Goal: Task Accomplishment & Management: Manage account settings

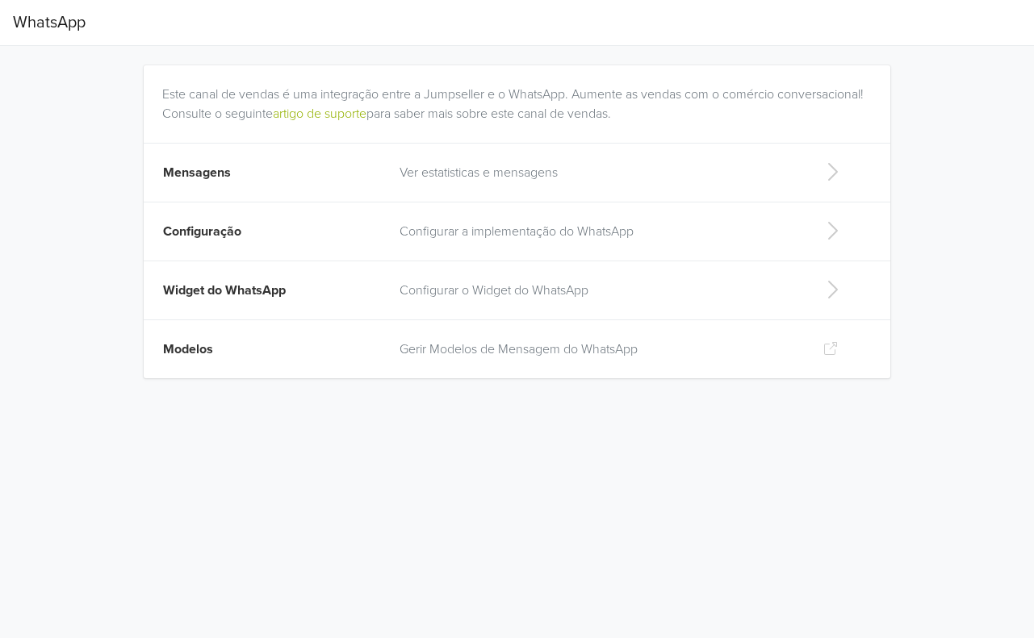
click at [438, 228] on p "Configurar a implementação do WhatsApp" at bounding box center [598, 231] width 398 height 19
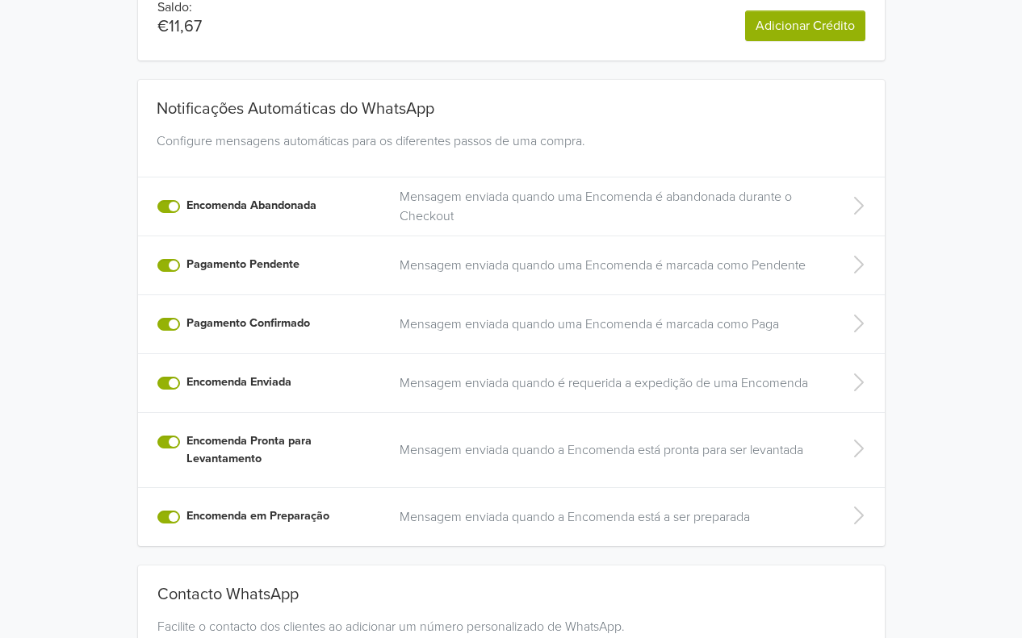
scroll to position [197, 0]
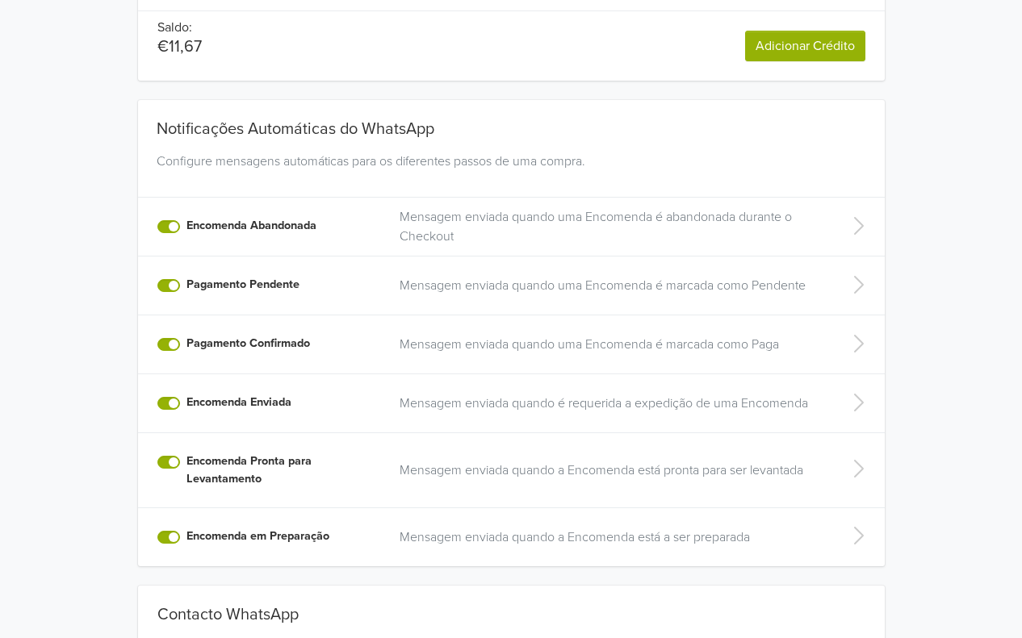
click at [186, 462] on label "Encomenda Pronta para Levantamento" at bounding box center [283, 470] width 194 height 35
click at [0, 0] on input "Encomenda Pronta para Levantamento" at bounding box center [0, 0] width 0 height 0
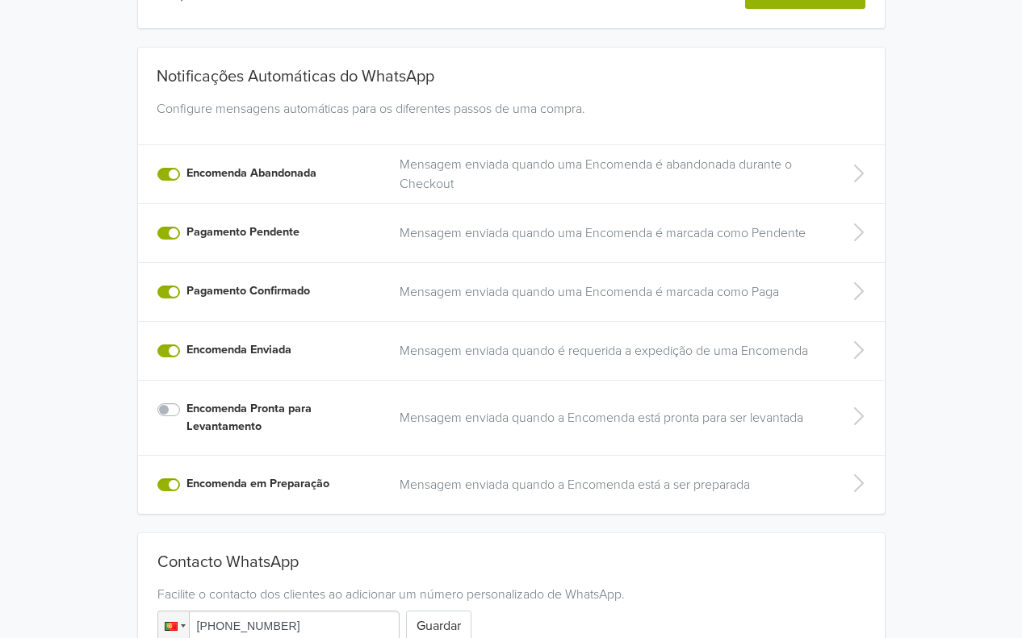
scroll to position [278, 0]
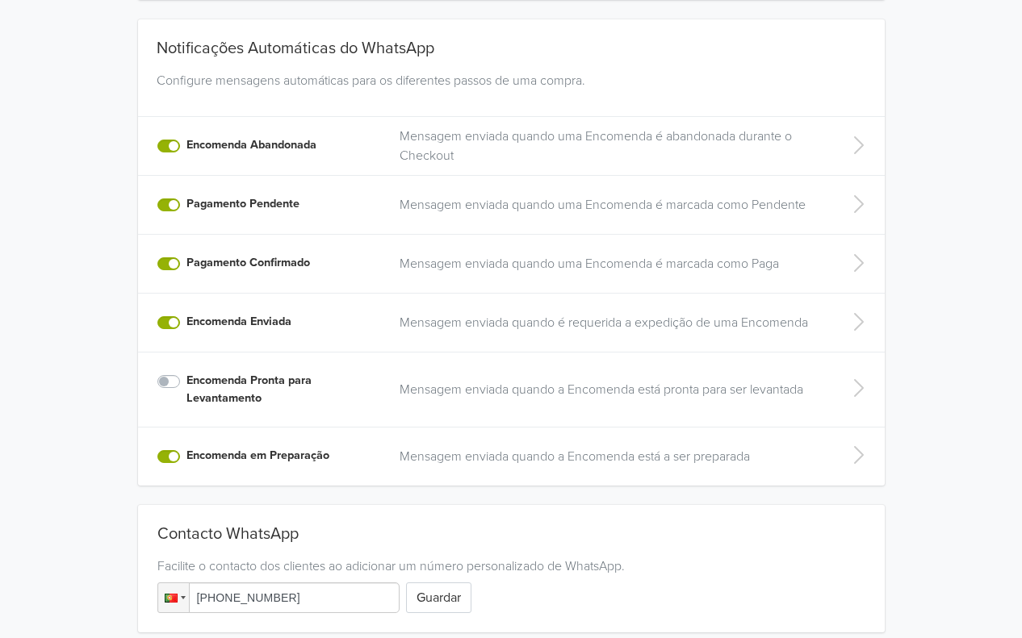
click at [186, 451] on label "Encomenda em Preparação" at bounding box center [257, 456] width 143 height 18
click at [0, 0] on input "Encomenda em Preparação" at bounding box center [0, 0] width 0 height 0
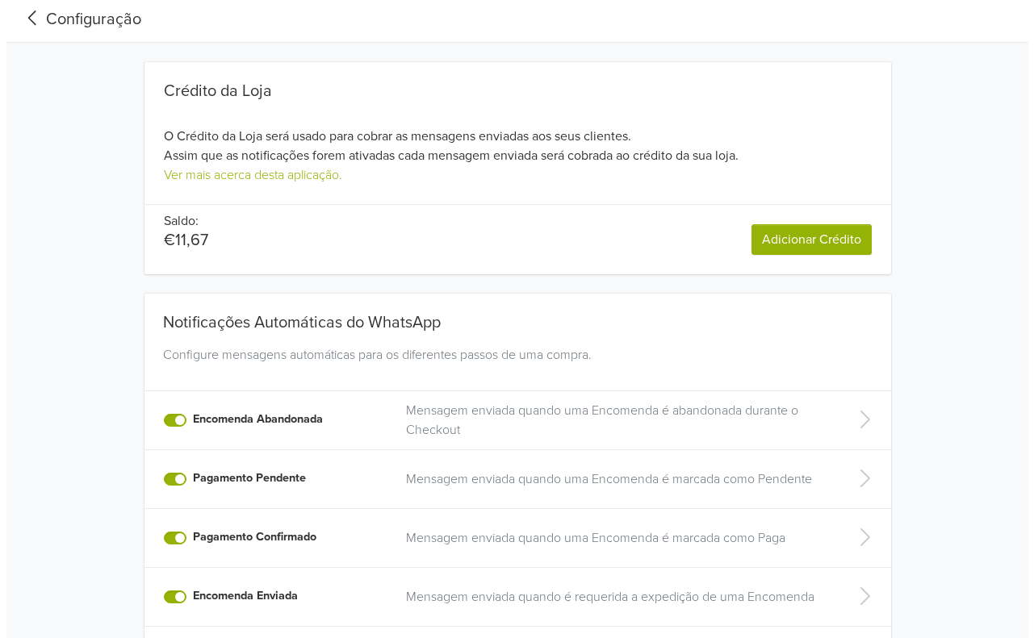
scroll to position [0, 0]
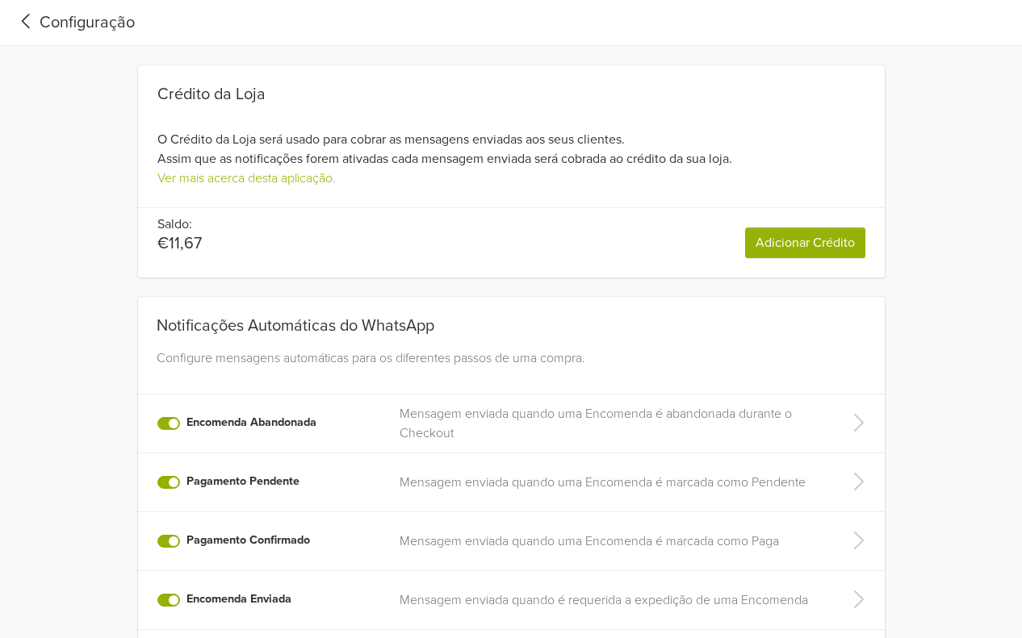
click at [29, 20] on icon at bounding box center [26, 21] width 27 height 22
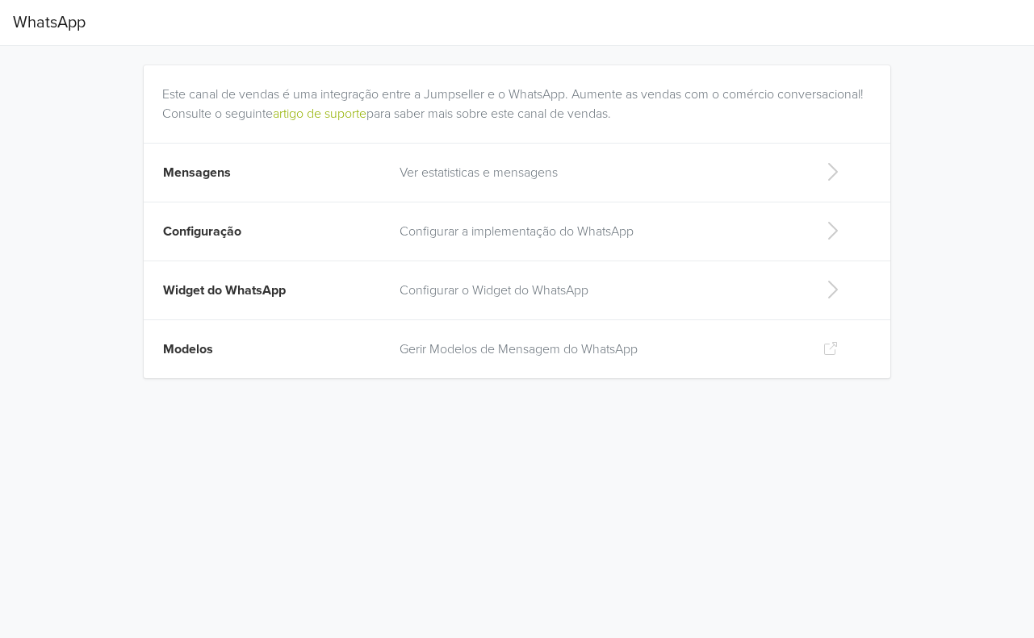
click at [483, 281] on p "Configurar o Widget do WhatsApp" at bounding box center [598, 290] width 398 height 19
select select "rb"
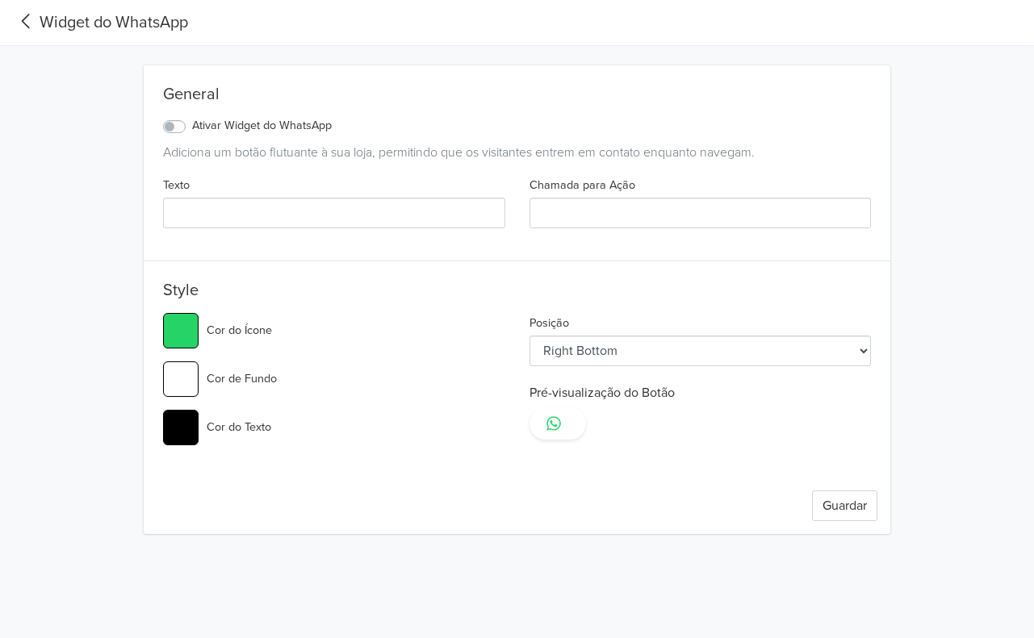
type input "#25d366"
select select "lt"
click at [33, 14] on icon at bounding box center [26, 21] width 27 height 22
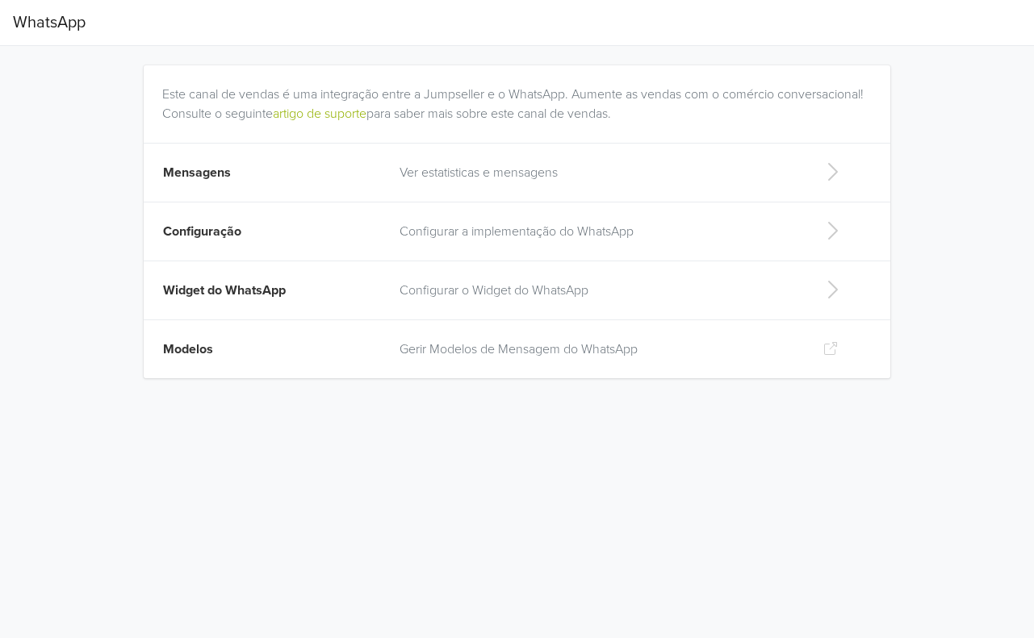
click at [350, 345] on td "Modelos" at bounding box center [267, 349] width 246 height 59
click at [199, 290] on span "Widget do WhatsApp" at bounding box center [224, 290] width 123 height 16
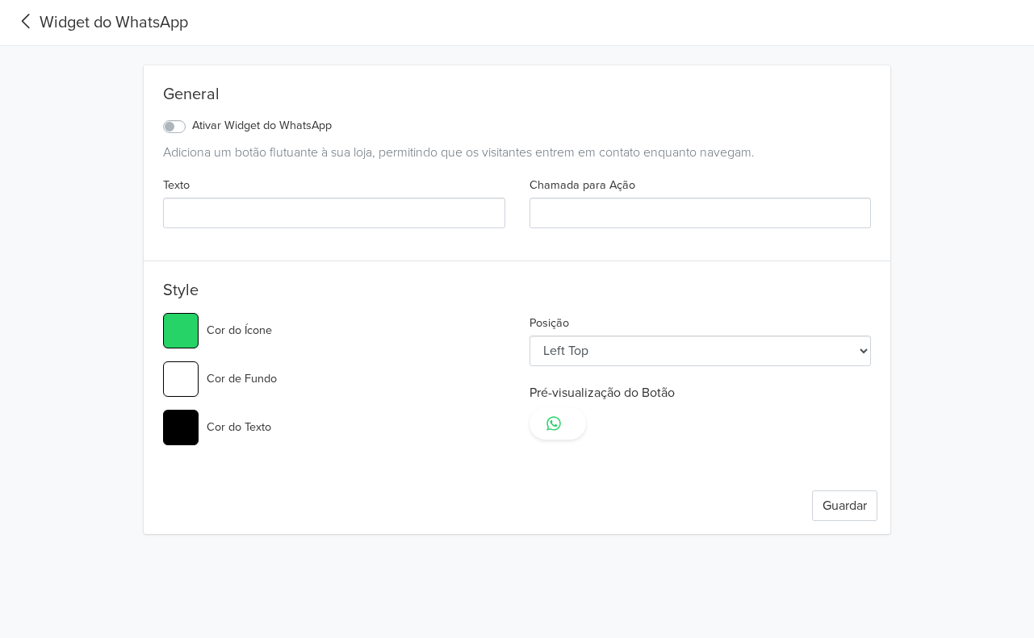
type input "#25d366"
click at [25, 27] on icon at bounding box center [26, 21] width 27 height 22
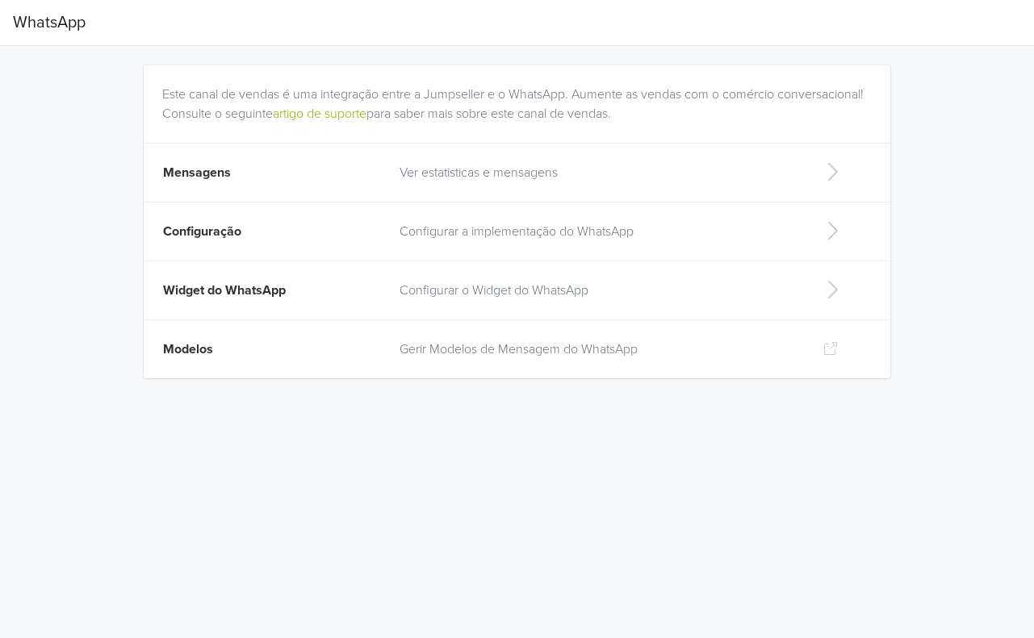
click at [204, 348] on span "Modelos" at bounding box center [188, 349] width 50 height 16
click at [238, 164] on td "Mensagens" at bounding box center [267, 173] width 246 height 59
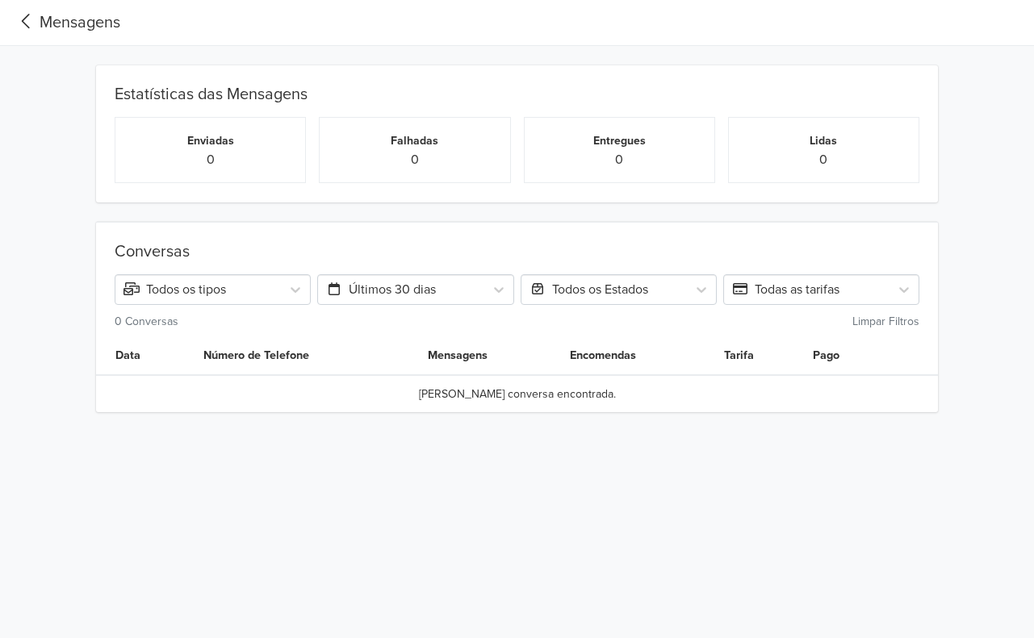
click at [31, 15] on icon at bounding box center [26, 21] width 27 height 22
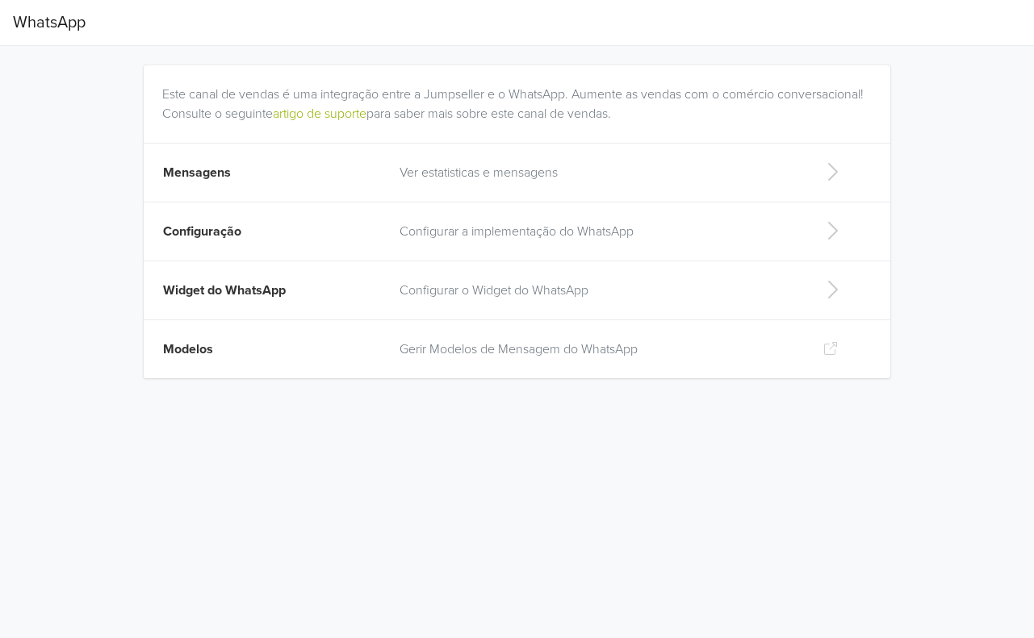
click at [838, 351] on icon at bounding box center [830, 348] width 16 height 13
click at [458, 169] on p "Ver estatisticas e mensagens" at bounding box center [598, 172] width 398 height 19
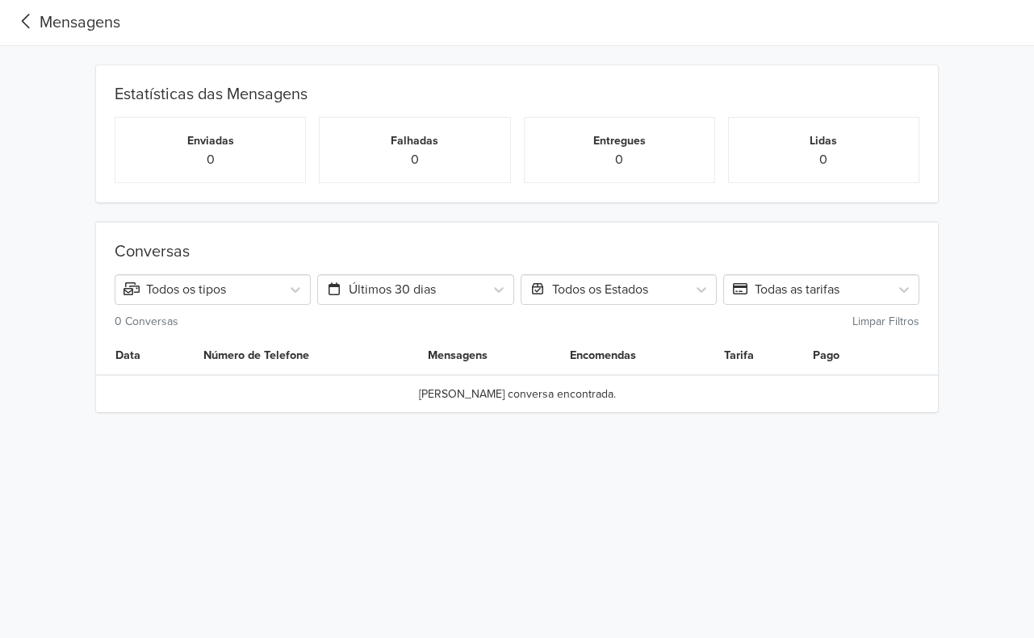
click at [31, 15] on icon at bounding box center [26, 21] width 27 height 22
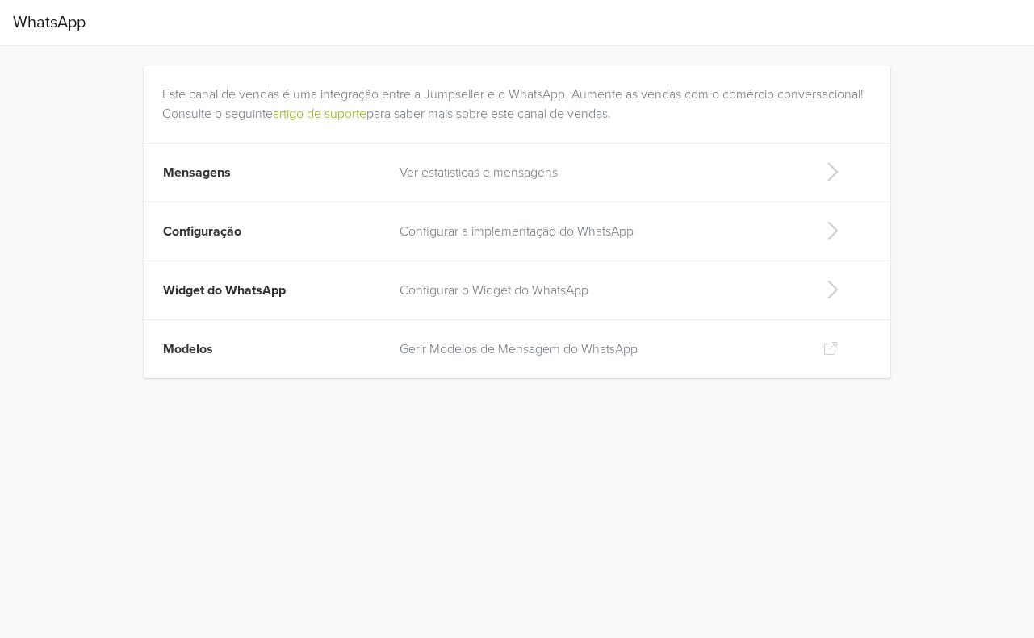
click at [294, 233] on td "Configuração" at bounding box center [267, 232] width 246 height 59
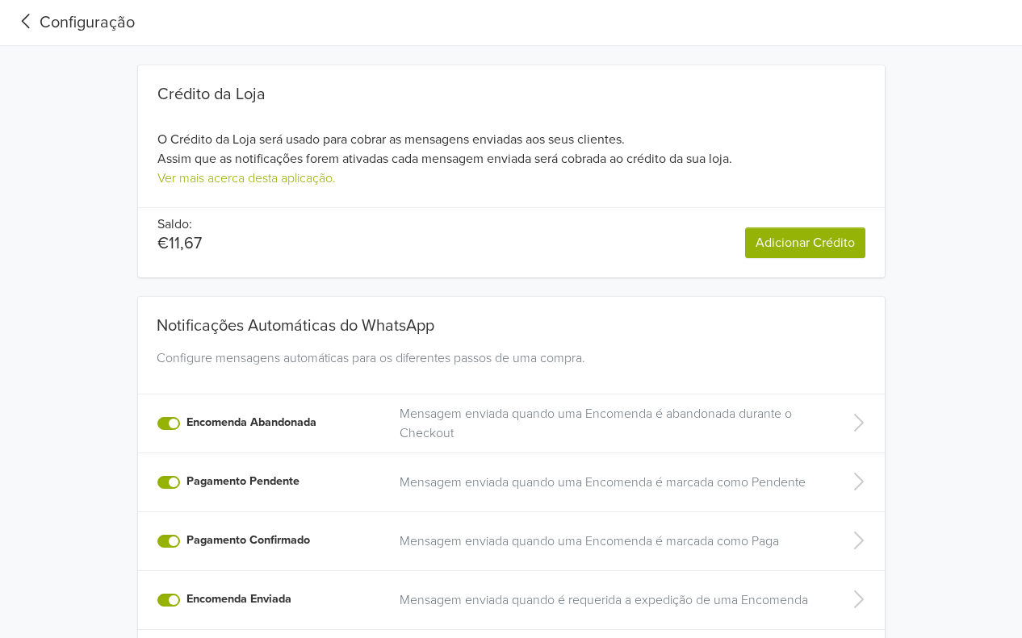
click at [23, 22] on icon at bounding box center [26, 21] width 8 height 15
